Goal: Task Accomplishment & Management: Manage account settings

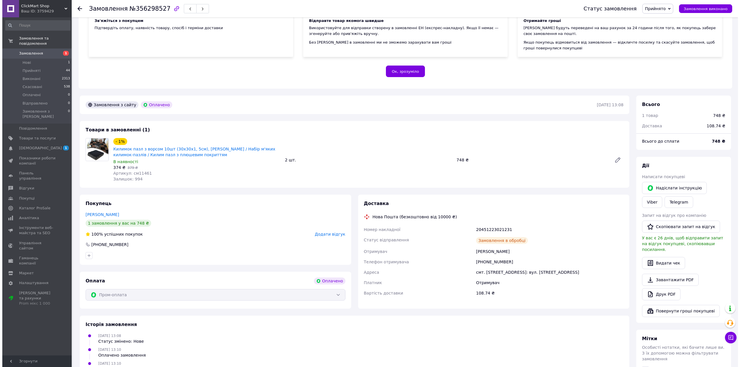
scroll to position [84, 0]
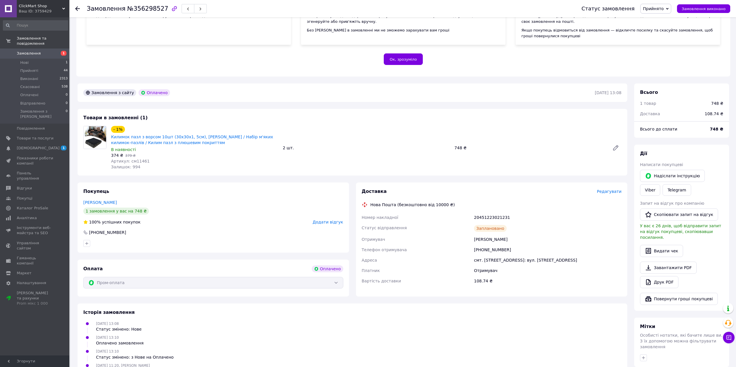
click at [615, 192] on span "Редагувати" at bounding box center [608, 191] width 25 height 5
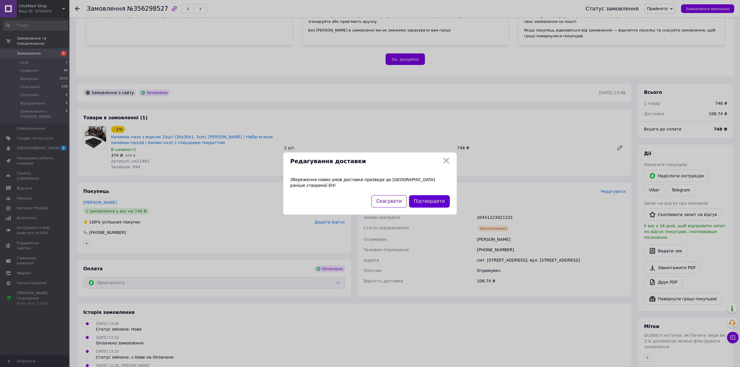
click at [431, 198] on button "Підтвердити" at bounding box center [429, 201] width 41 height 12
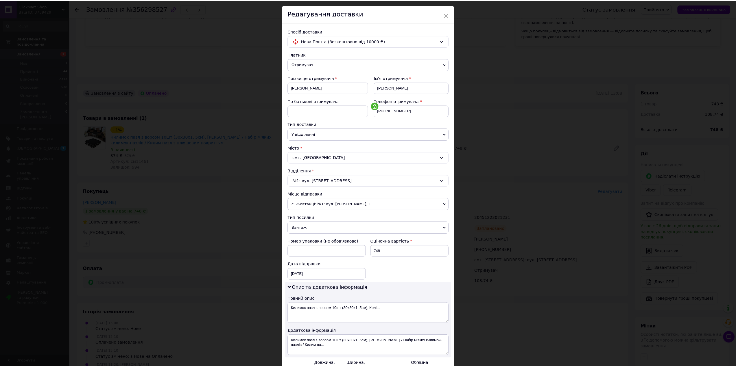
scroll to position [81, 0]
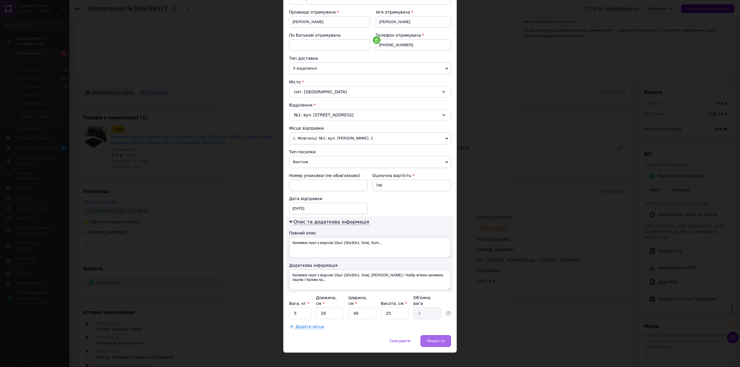
click at [442, 339] on span "Зберегти" at bounding box center [436, 341] width 18 height 4
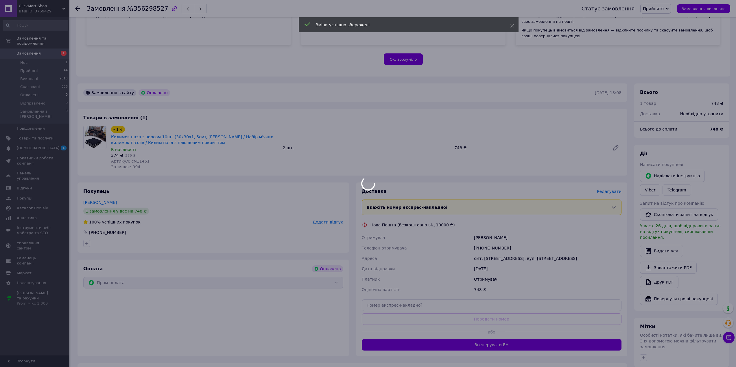
click at [555, 215] on div "Вкажіть номер експрес-накладної Обов'язково введіть номер експрес-накладної, як…" at bounding box center [492, 208] width 260 height 16
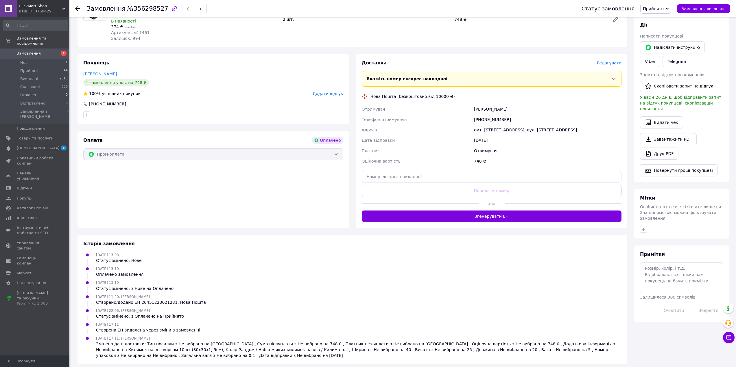
scroll to position [217, 0]
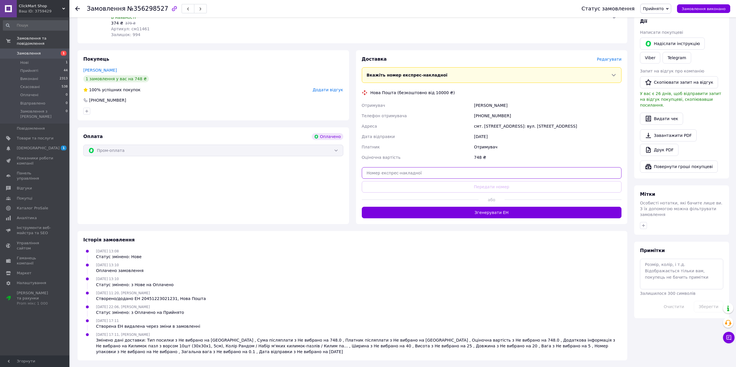
click at [384, 175] on input "text" at bounding box center [492, 173] width 260 height 12
paste input "20451225308062"
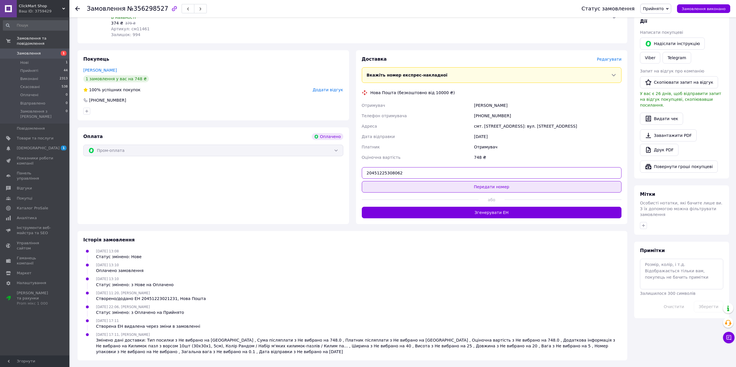
type input "20451225308062"
click at [445, 190] on button "Передати номер" at bounding box center [492, 187] width 260 height 12
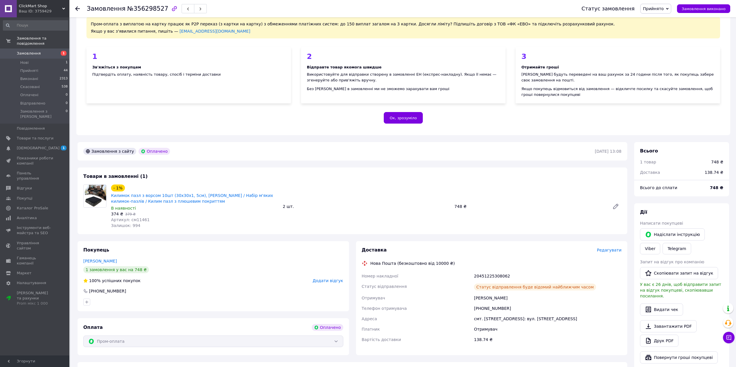
scroll to position [14, 0]
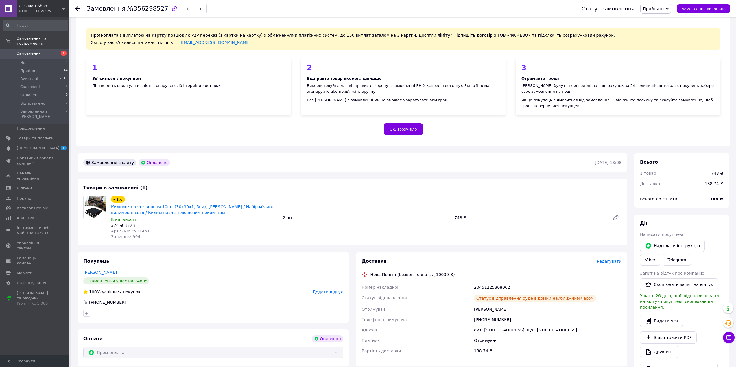
click at [48, 51] on span "Замовлення" at bounding box center [35, 53] width 37 height 5
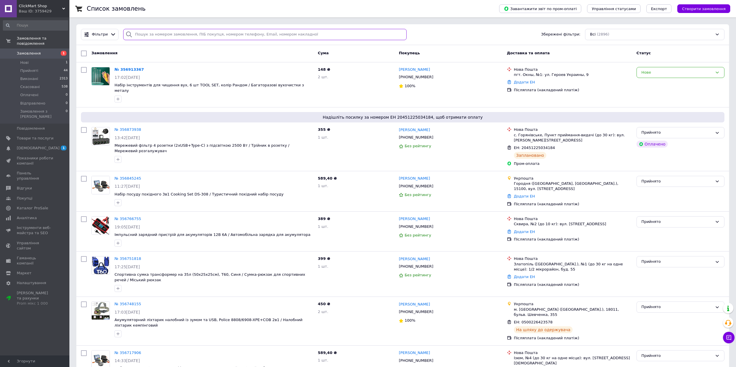
click at [200, 34] on input "search" at bounding box center [264, 34] width 283 height 11
paste input "356612235"
type input "356612235"
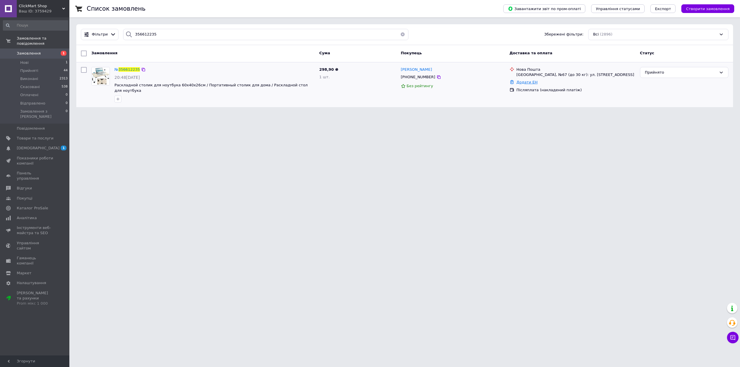
click at [523, 83] on link "Додати ЕН" at bounding box center [526, 82] width 21 height 4
click at [525, 104] on input "Добавить ЕН" at bounding box center [490, 106] width 77 height 12
paste input "20451225334793"
type input "20451225334793"
click at [507, 119] on button "Додати" at bounding box center [511, 122] width 38 height 12
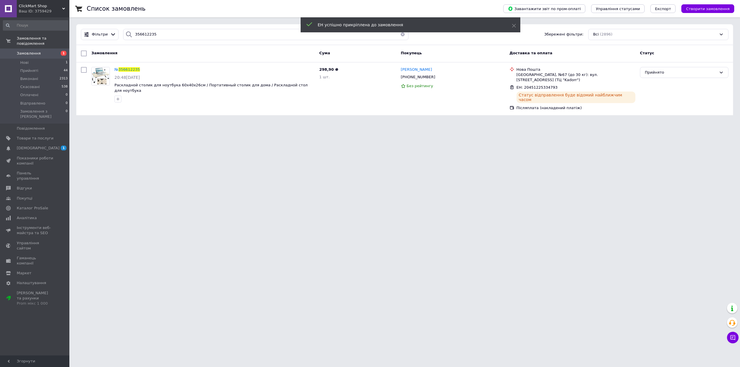
click at [37, 51] on span "Замовлення" at bounding box center [29, 53] width 24 height 5
